Goal: Navigation & Orientation: Find specific page/section

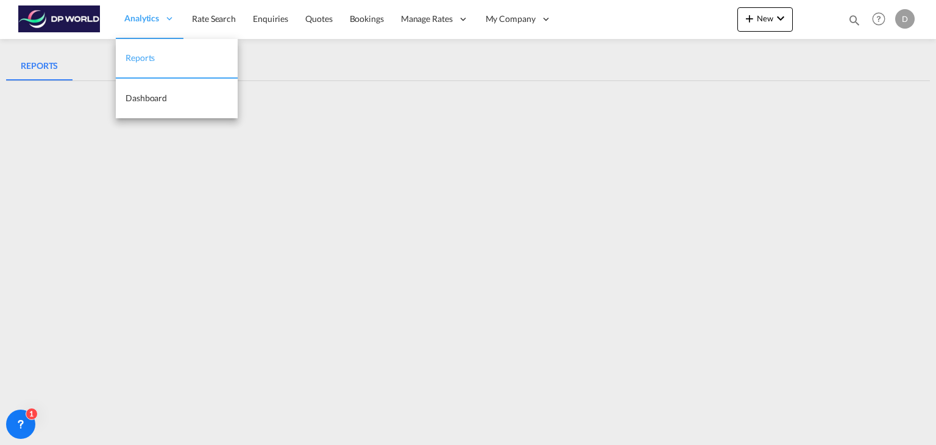
click at [146, 58] on span "Reports" at bounding box center [140, 57] width 29 height 10
